Goal: Task Accomplishment & Management: Manage account settings

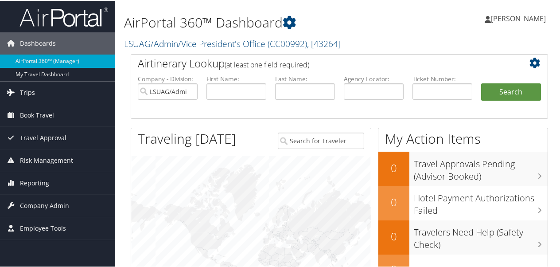
click at [25, 90] on span "Trips" at bounding box center [27, 92] width 15 height 22
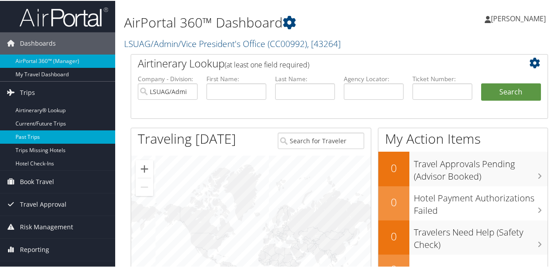
click at [29, 133] on link "Past Trips" at bounding box center [57, 135] width 115 height 13
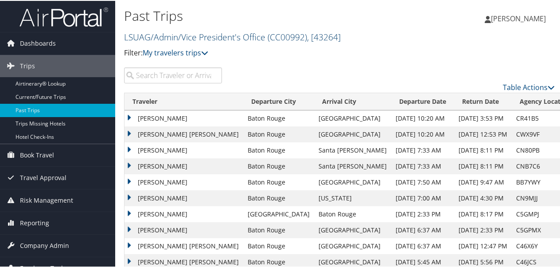
click at [243, 38] on link "LSUAG/Admin/Vice President's Office ( CC00992 ) , [ 43264 ]" at bounding box center [232, 36] width 217 height 12
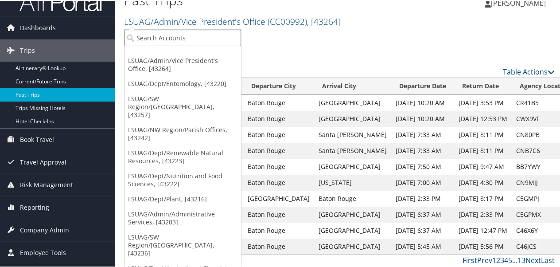
click at [194, 39] on input "search" at bounding box center [183, 37] width 117 height 16
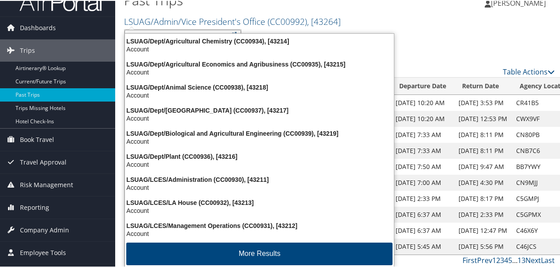
type input "cc00936"
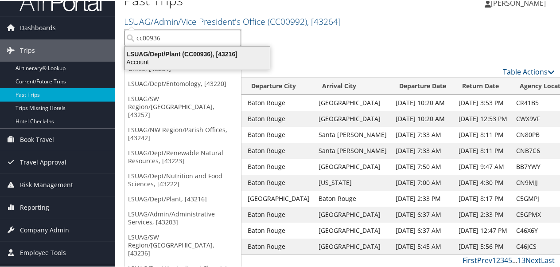
click at [188, 53] on div "LSUAG/Dept/Plant (CC00936), [43216]" at bounding box center [198, 53] width 156 height 8
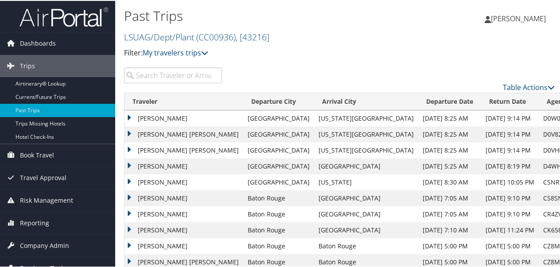
scroll to position [17, 0]
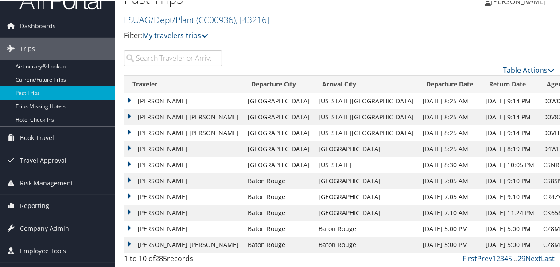
click at [175, 226] on td "LUCAS CONNOR WEBSTER" at bounding box center [184, 228] width 119 height 16
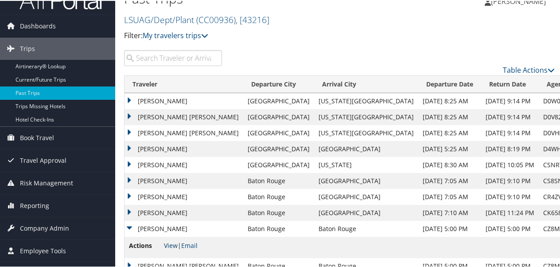
click at [175, 244] on link "View" at bounding box center [171, 244] width 14 height 8
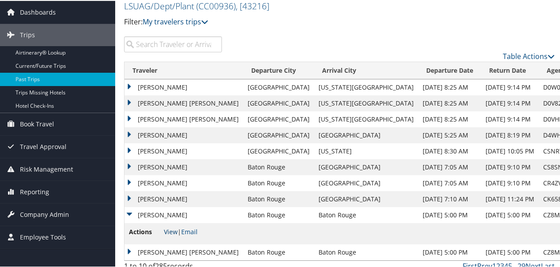
scroll to position [38, 0]
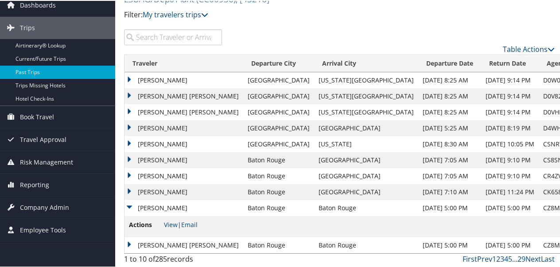
click at [187, 245] on td "STEVEN BENNETT STOKER" at bounding box center [184, 244] width 119 height 16
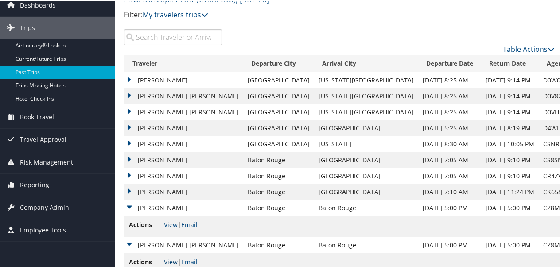
click at [174, 258] on link "View" at bounding box center [171, 261] width 14 height 8
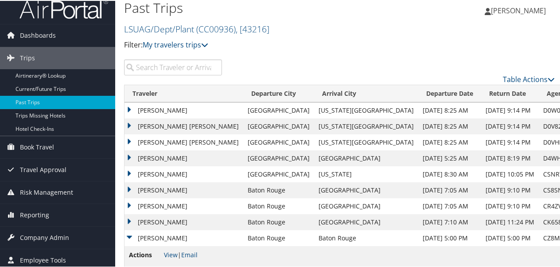
scroll to position [0, 0]
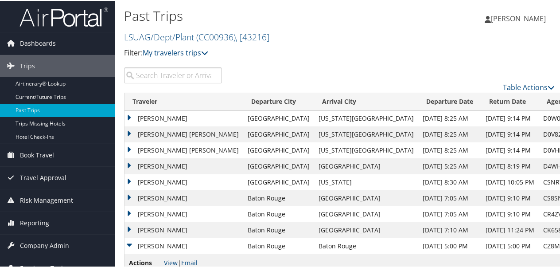
click at [531, 14] on span "[PERSON_NAME]" at bounding box center [518, 18] width 55 height 10
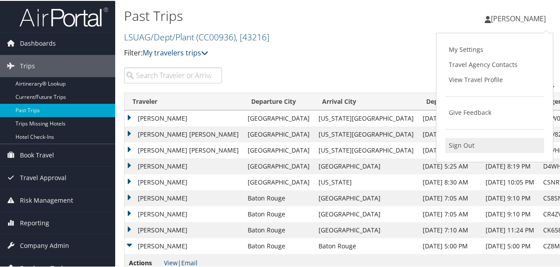
click at [461, 145] on link "Sign Out" at bounding box center [495, 144] width 99 height 15
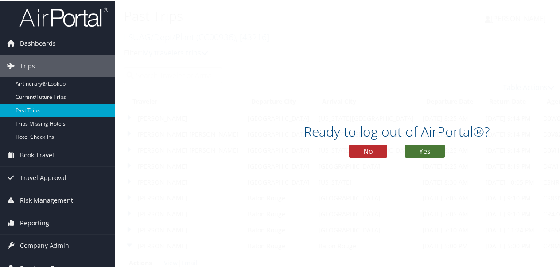
click at [425, 145] on button "Yes" at bounding box center [425, 150] width 40 height 13
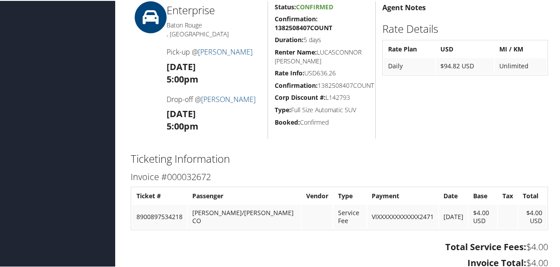
scroll to position [355, 0]
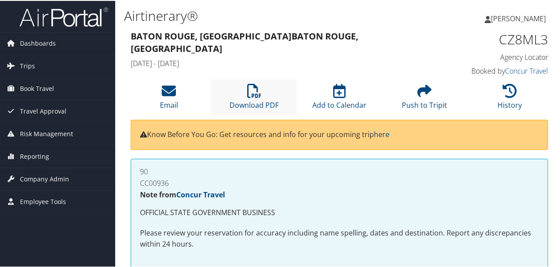
click at [240, 91] on li "Download PDF" at bounding box center [253, 96] width 85 height 36
